Goal: Information Seeking & Learning: Learn about a topic

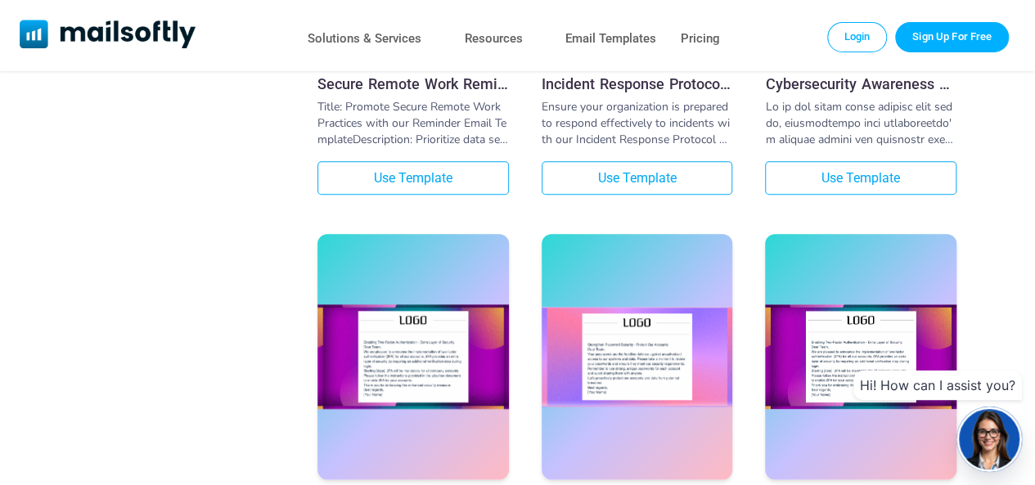
scroll to position [813, 0]
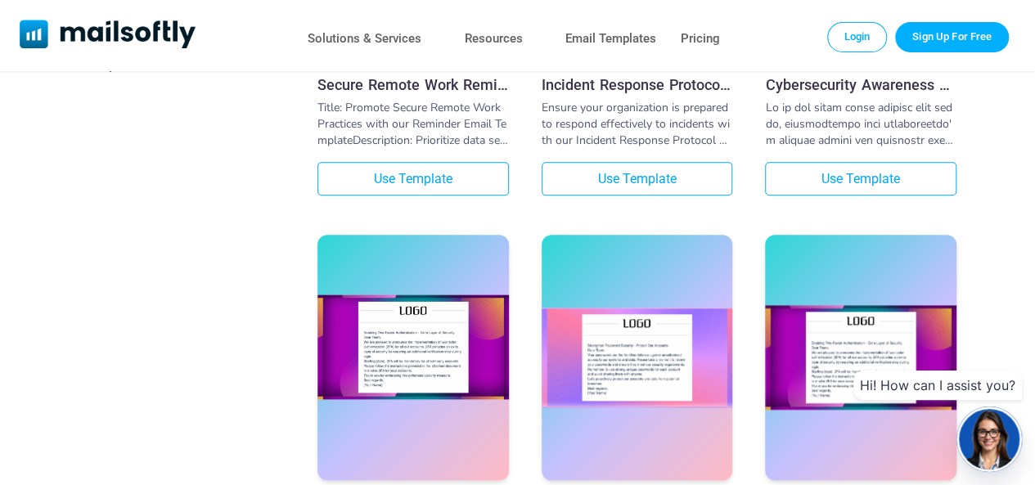
click at [394, 340] on img at bounding box center [412, 347] width 191 height 105
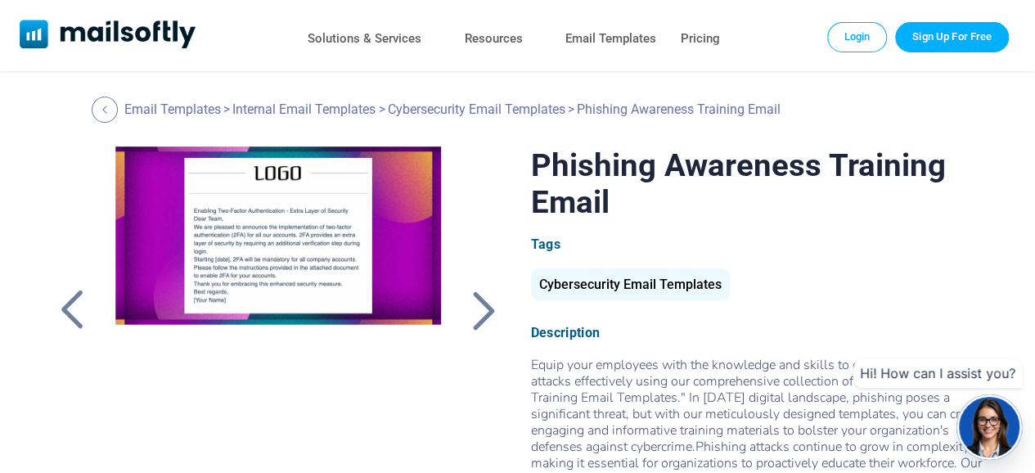
click at [475, 305] on div at bounding box center [483, 310] width 41 height 43
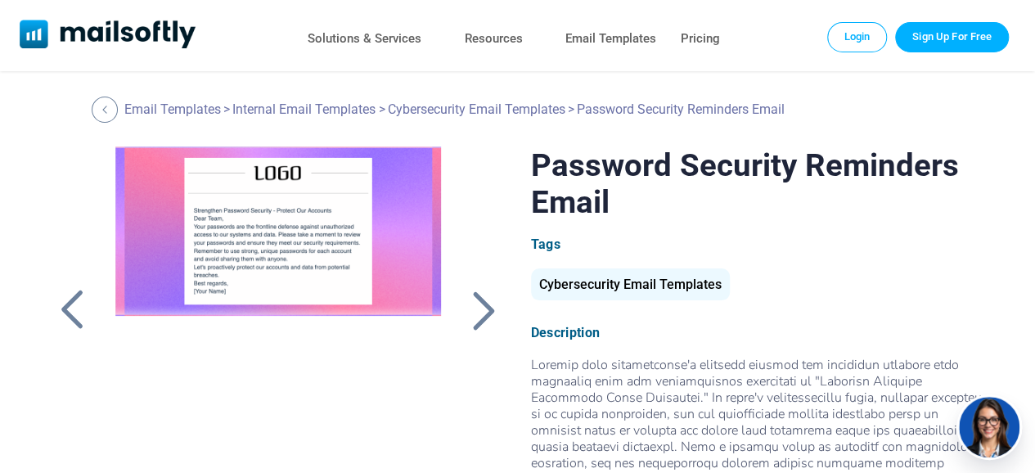
click at [475, 305] on div at bounding box center [483, 310] width 41 height 43
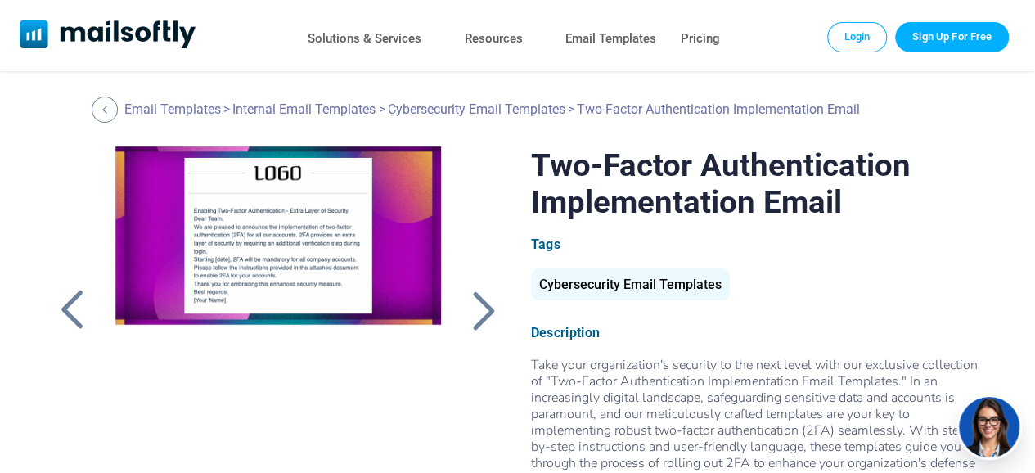
click at [475, 305] on div at bounding box center [483, 310] width 41 height 43
